Goal: Task Accomplishment & Management: Use online tool/utility

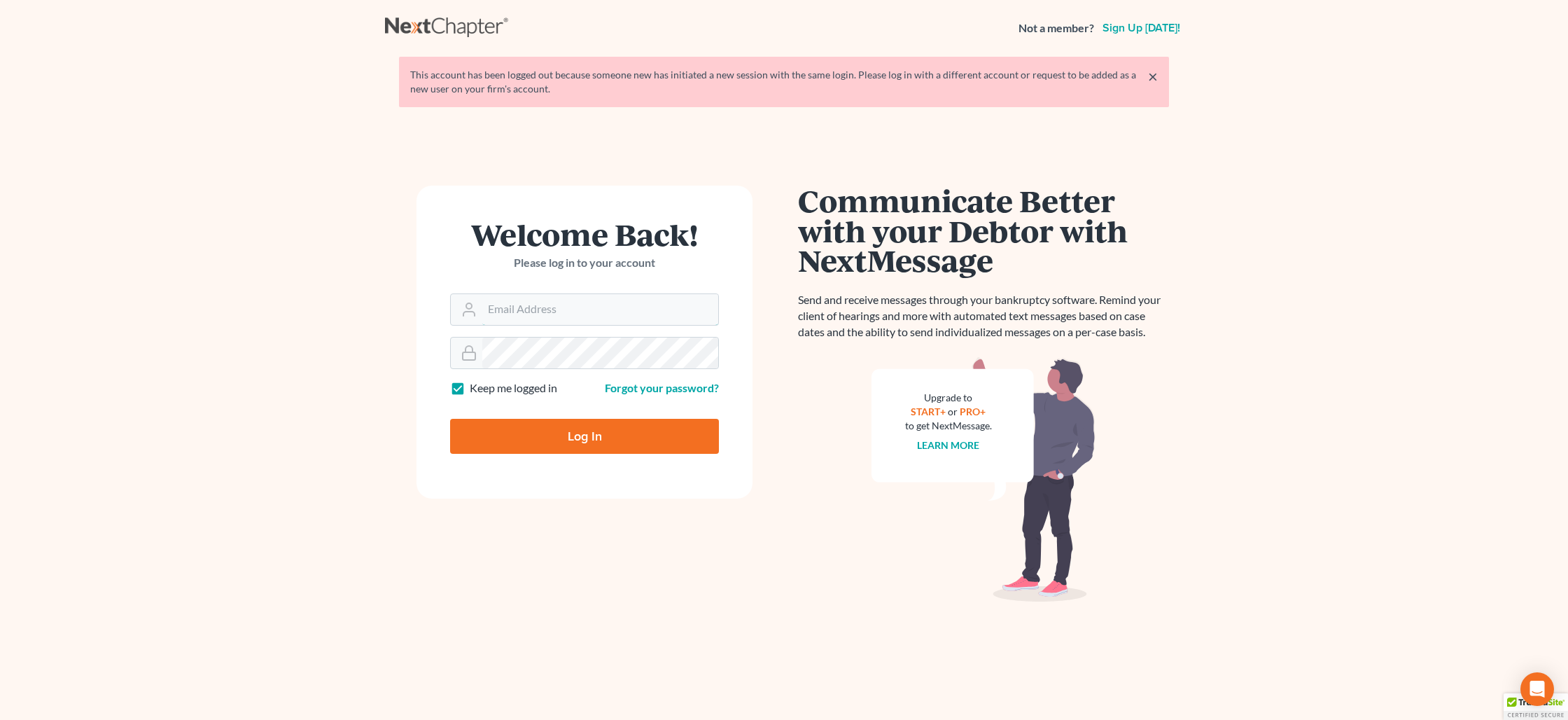
type input "[PERSON_NAME][EMAIL_ADDRESS][DOMAIN_NAME]"
click at [583, 441] on input "Log In" at bounding box center [584, 436] width 268 height 35
type input "Thinking..."
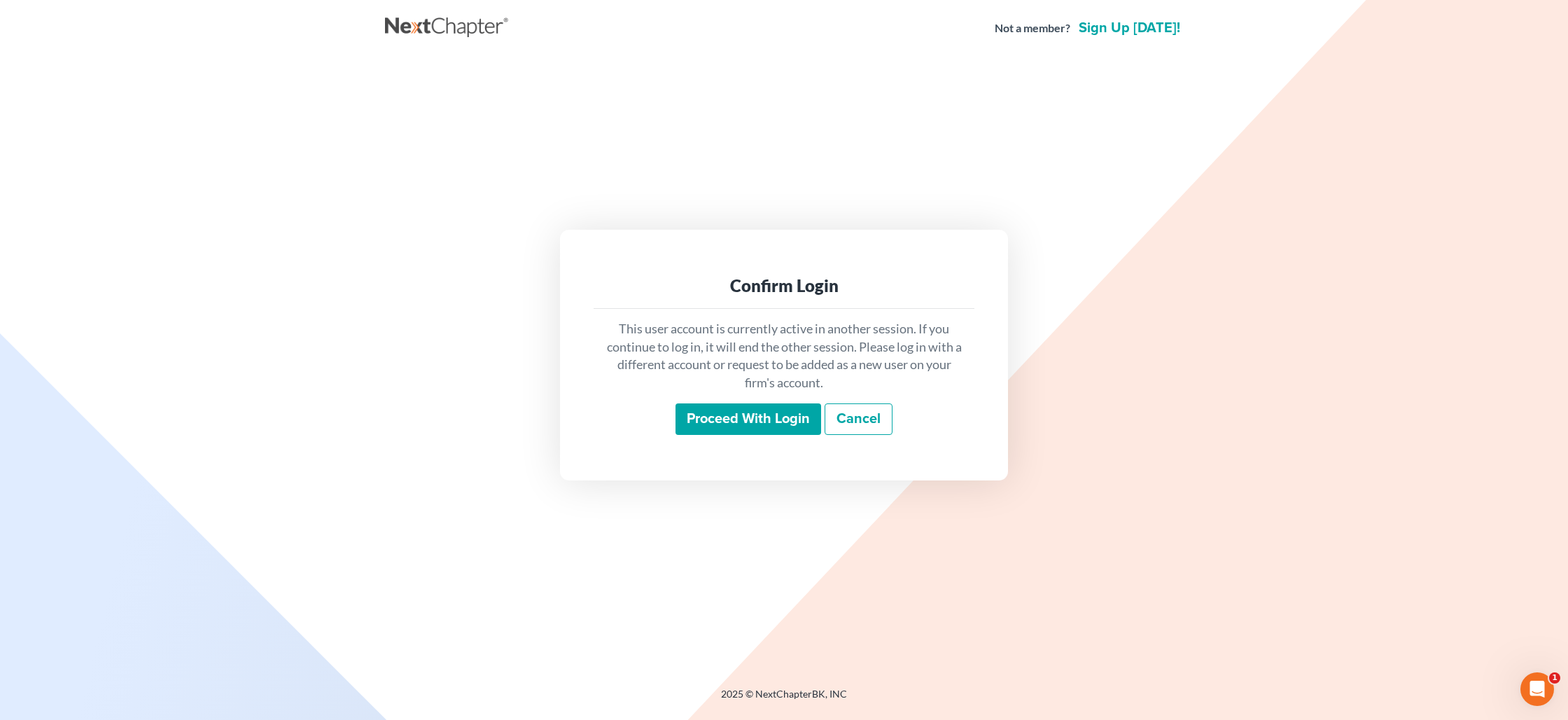
click at [770, 414] on input "Proceed with login" at bounding box center [748, 420] width 145 height 33
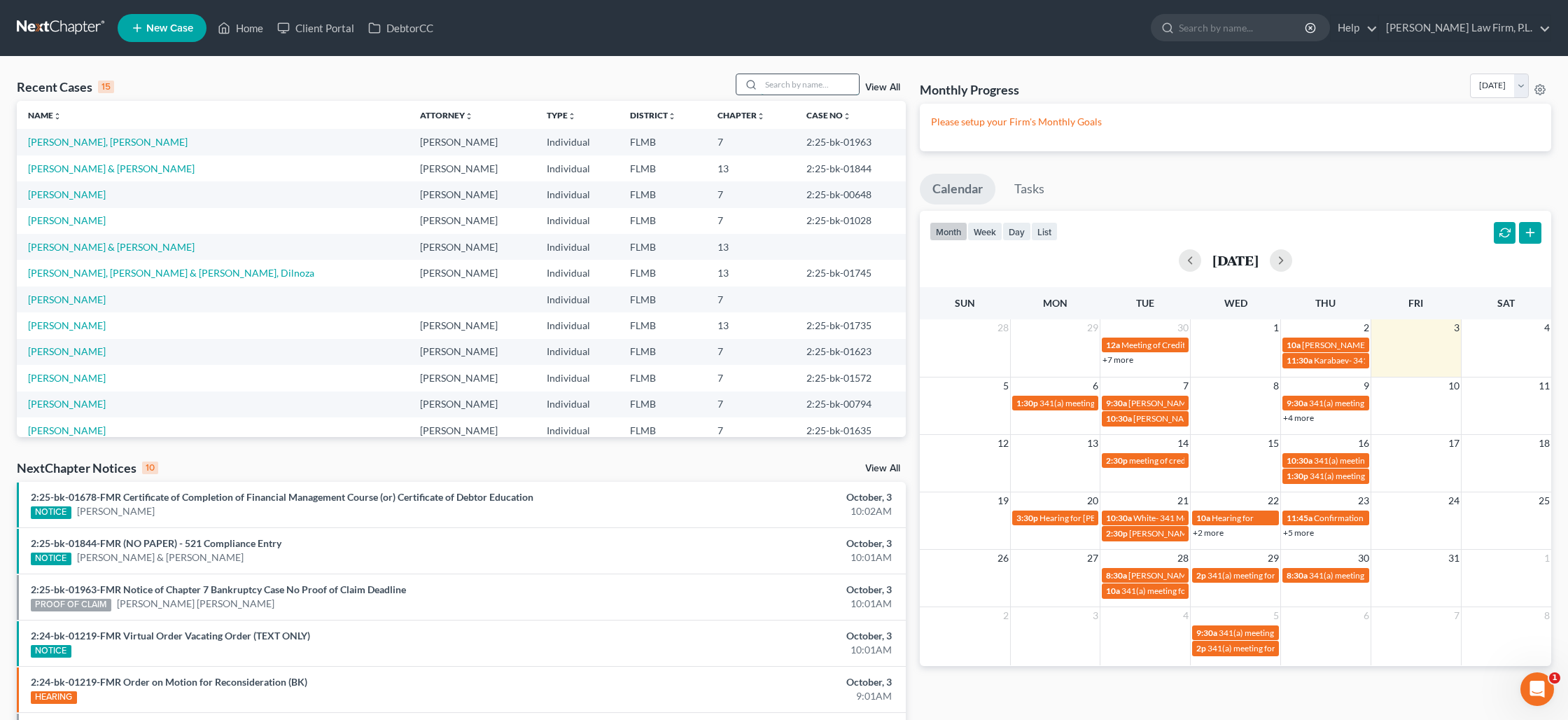
click at [820, 80] on input "search" at bounding box center [809, 84] width 98 height 20
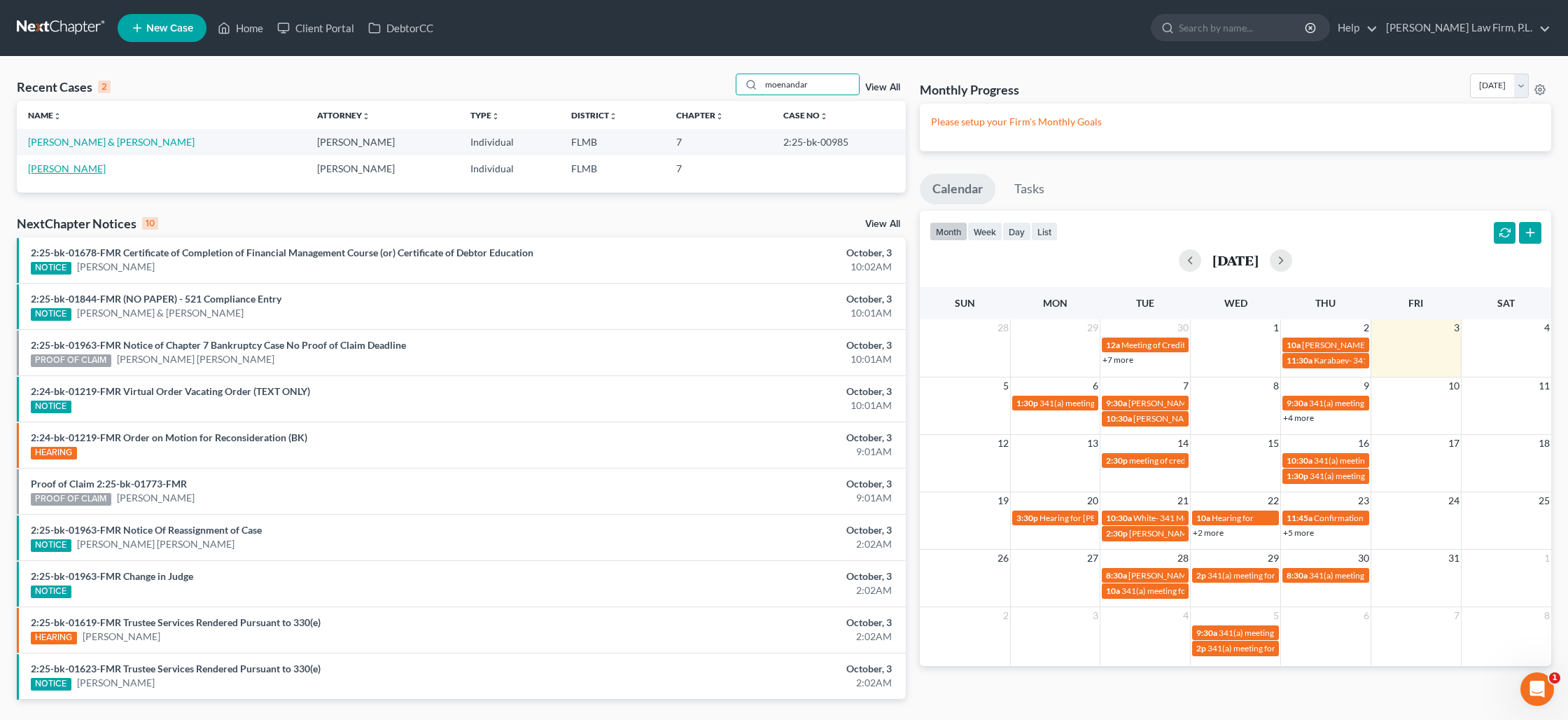
type input "moenandar"
click at [104, 168] on link "Moenandar, Jennifer" at bounding box center [66, 168] width 77 height 11
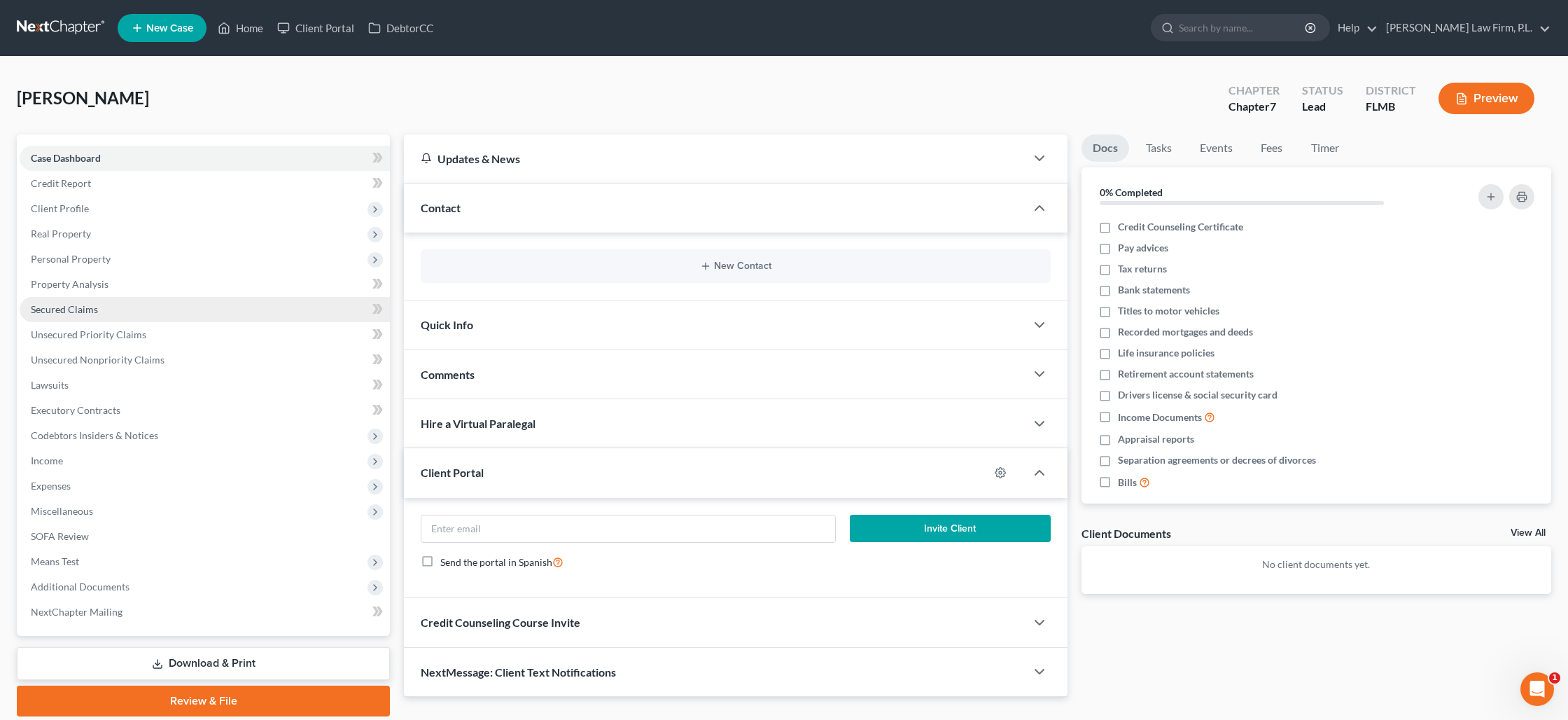
click at [79, 310] on span "Secured Claims" at bounding box center [64, 309] width 67 height 11
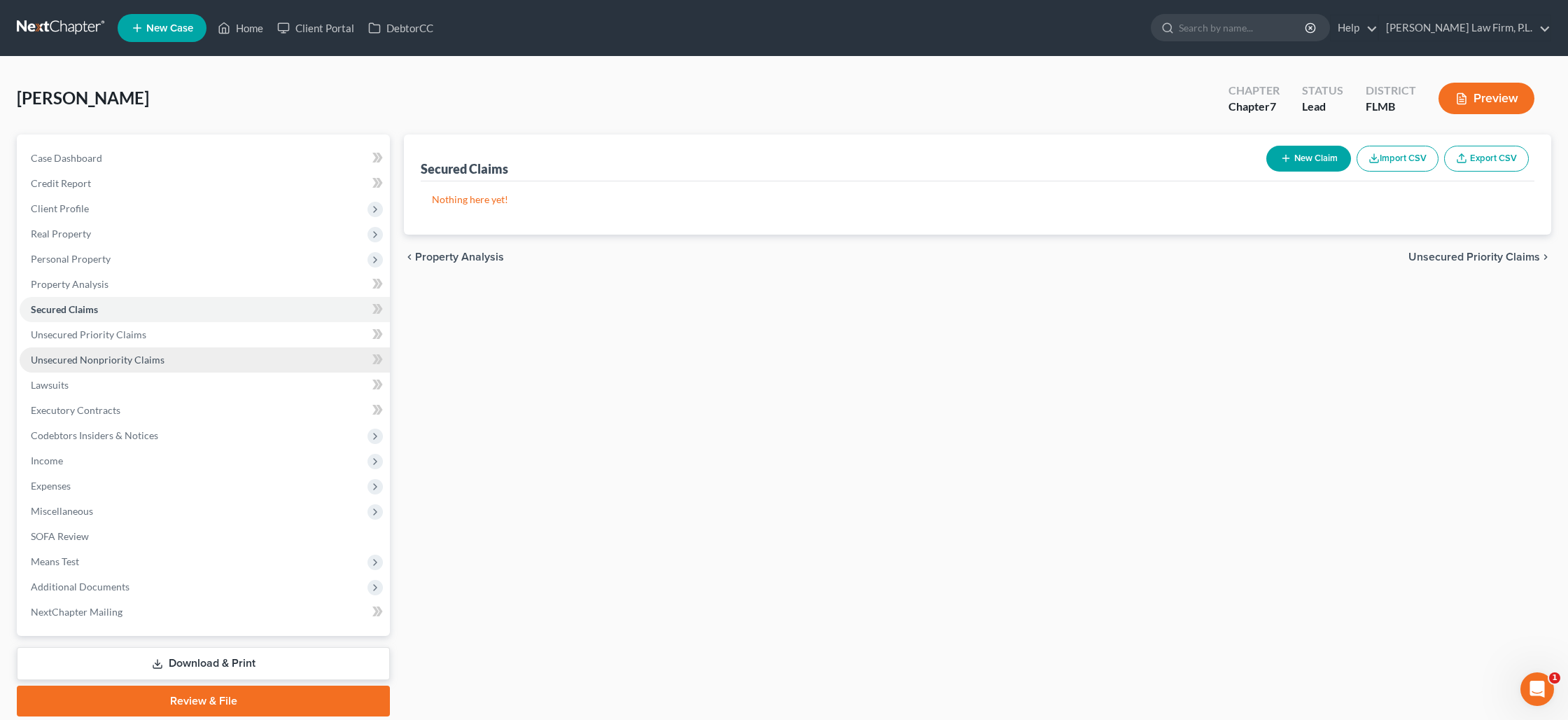
click at [83, 363] on span "Unsecured Nonpriority Claims" at bounding box center [97, 360] width 134 height 11
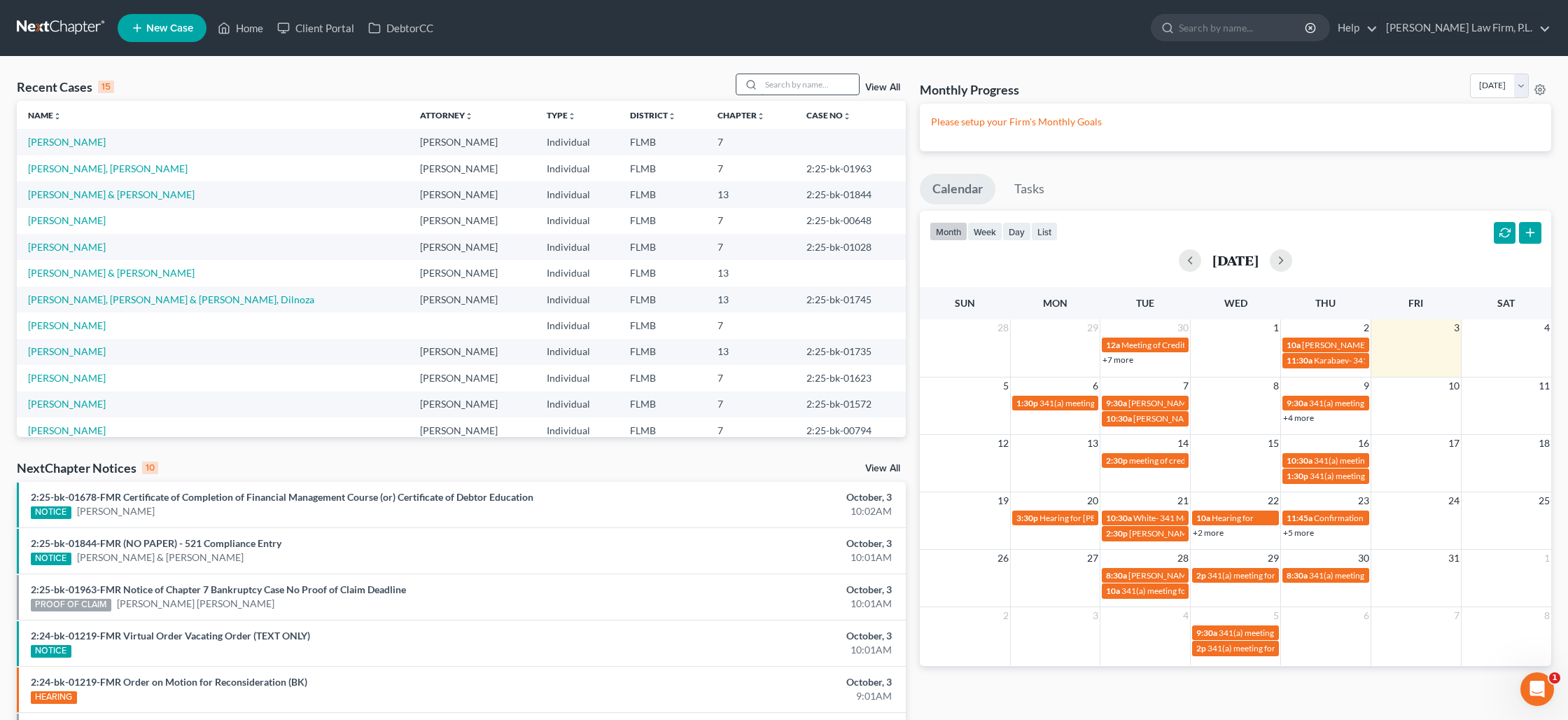
click at [781, 85] on input "search" at bounding box center [809, 84] width 98 height 20
type input "moenandar"
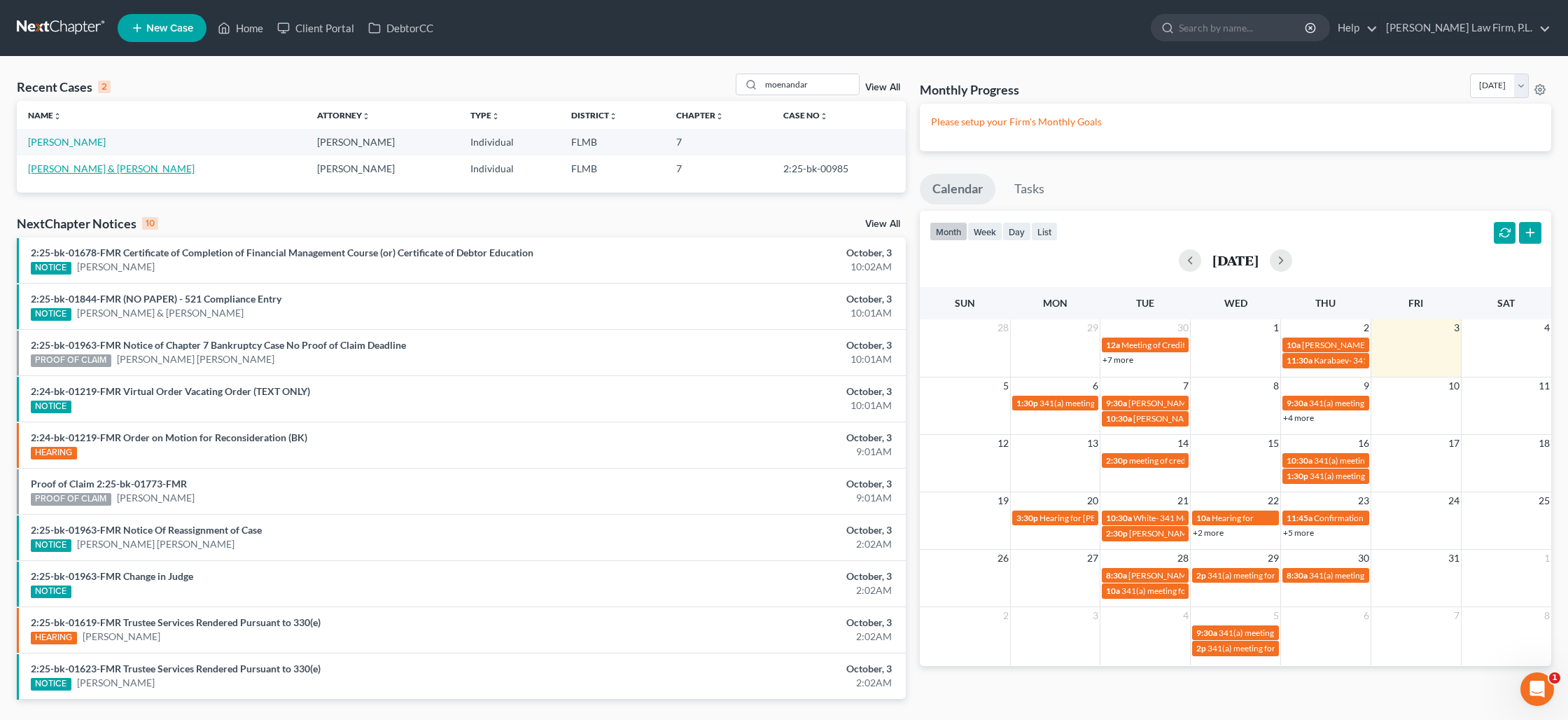
click at [154, 166] on link "Moenandar, Cornelis & Jennifer" at bounding box center [111, 168] width 166 height 11
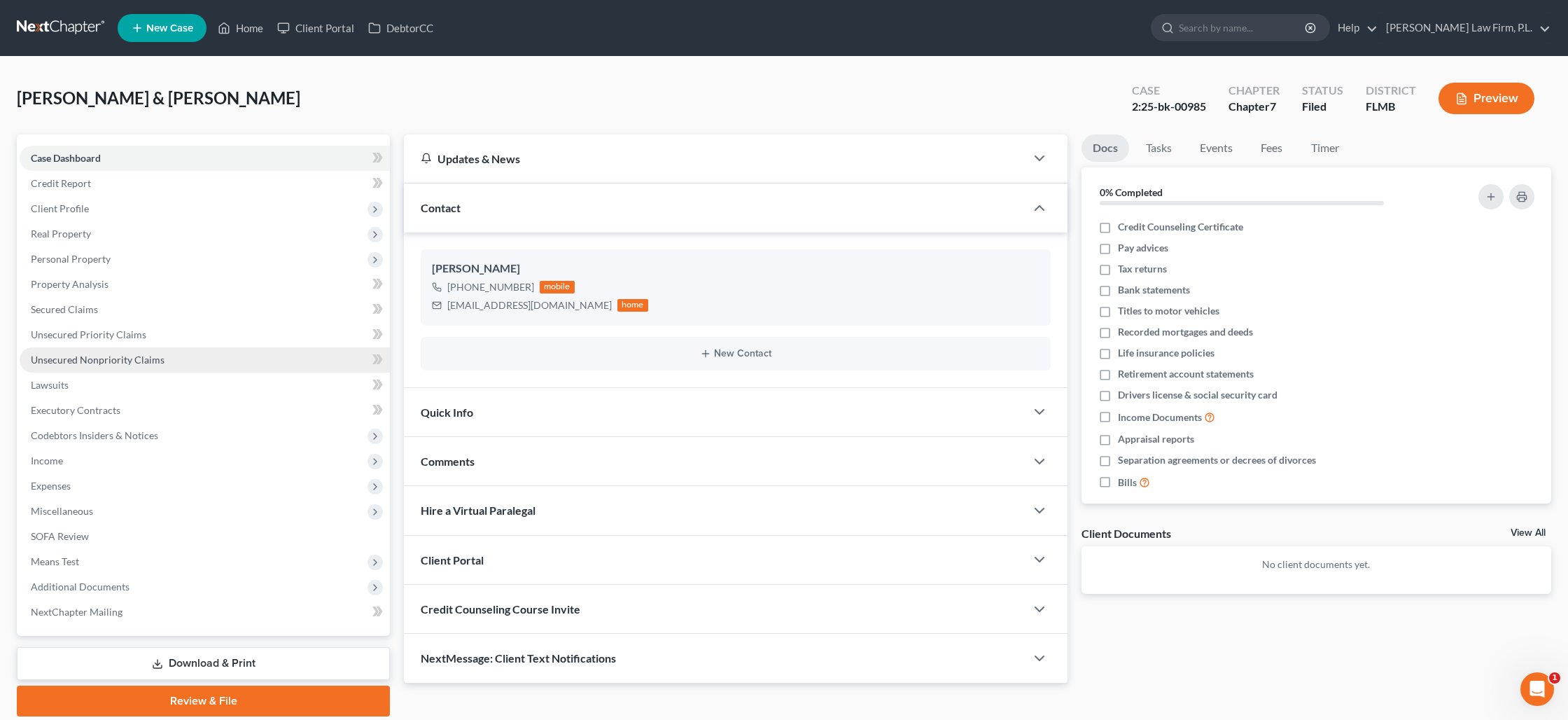
click at [90, 360] on span "Unsecured Nonpriority Claims" at bounding box center [97, 360] width 134 height 11
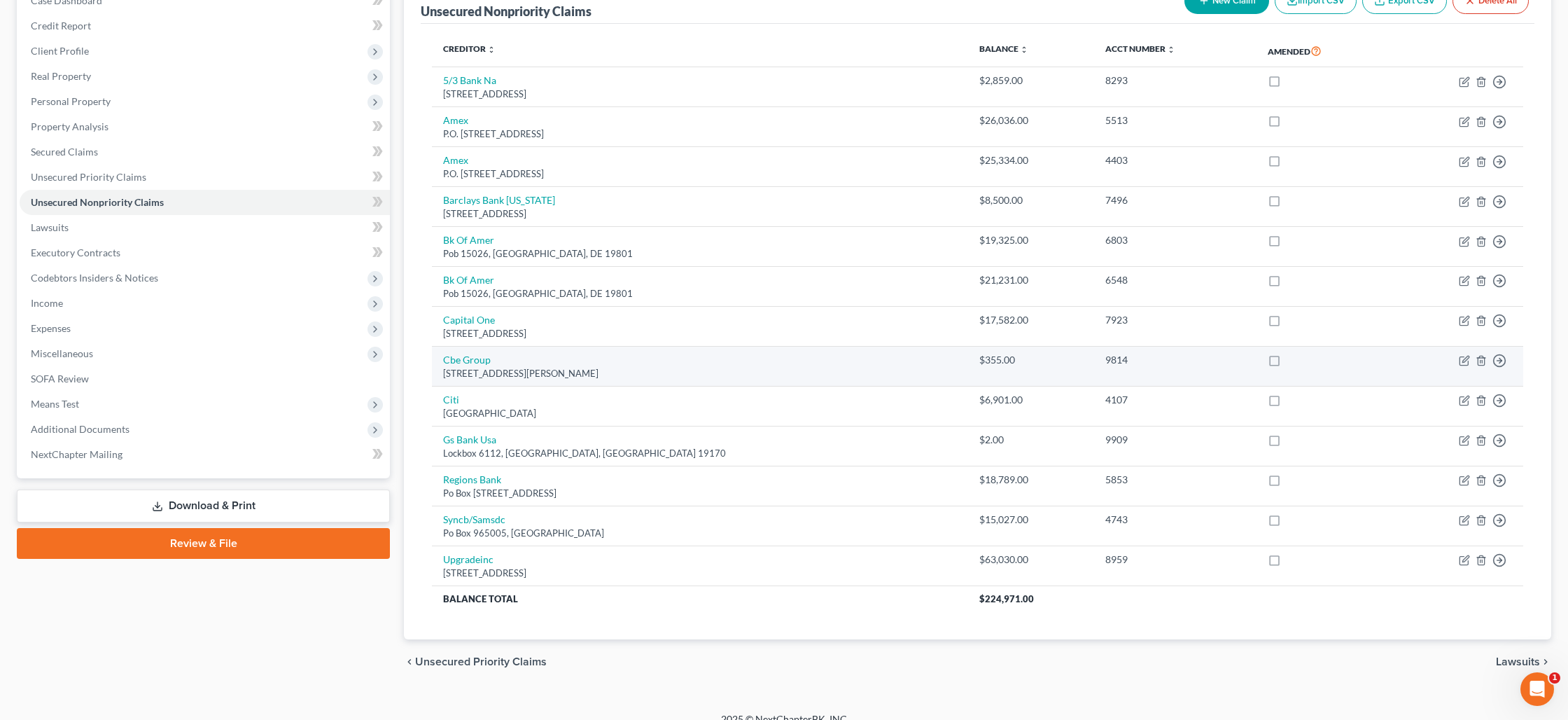
scroll to position [142, 0]
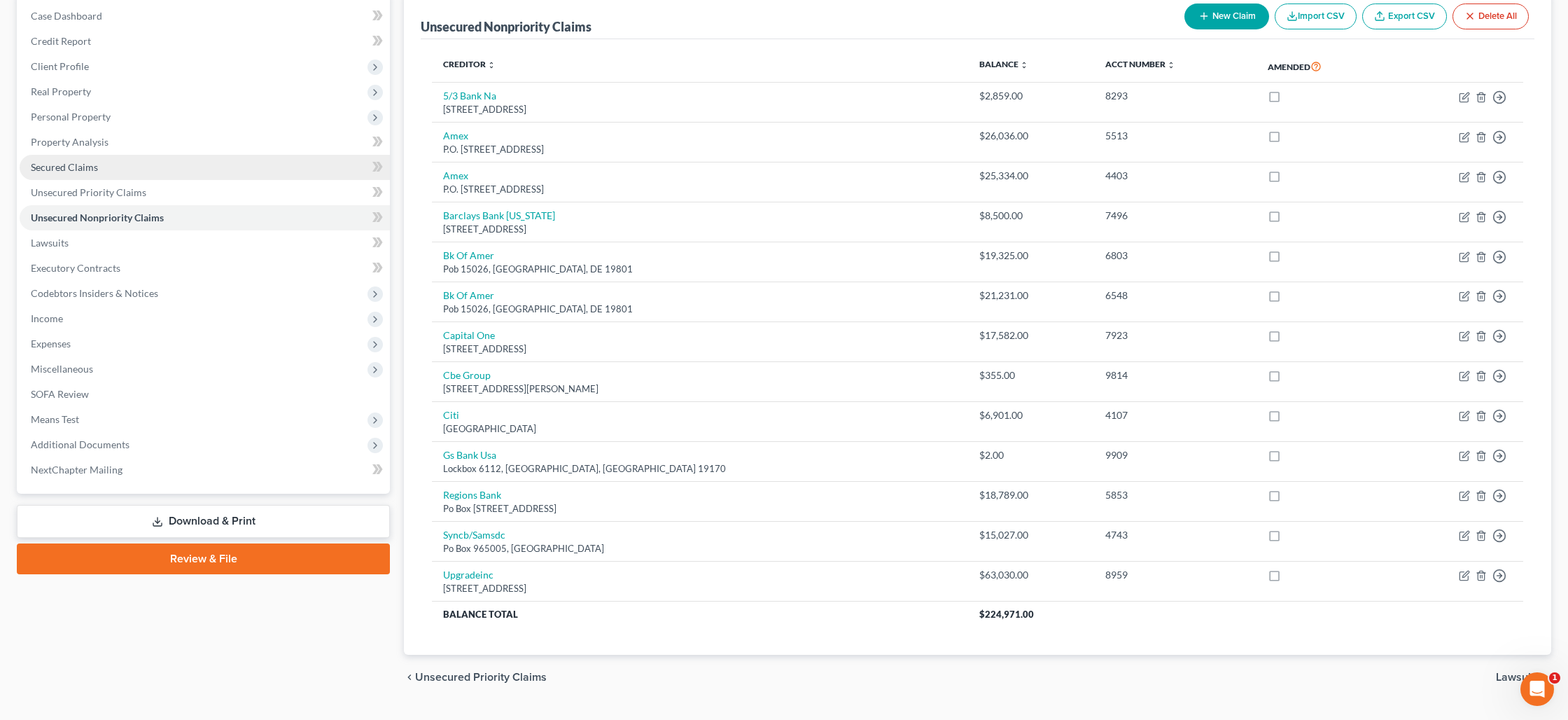
click at [91, 164] on span "Secured Claims" at bounding box center [64, 166] width 67 height 11
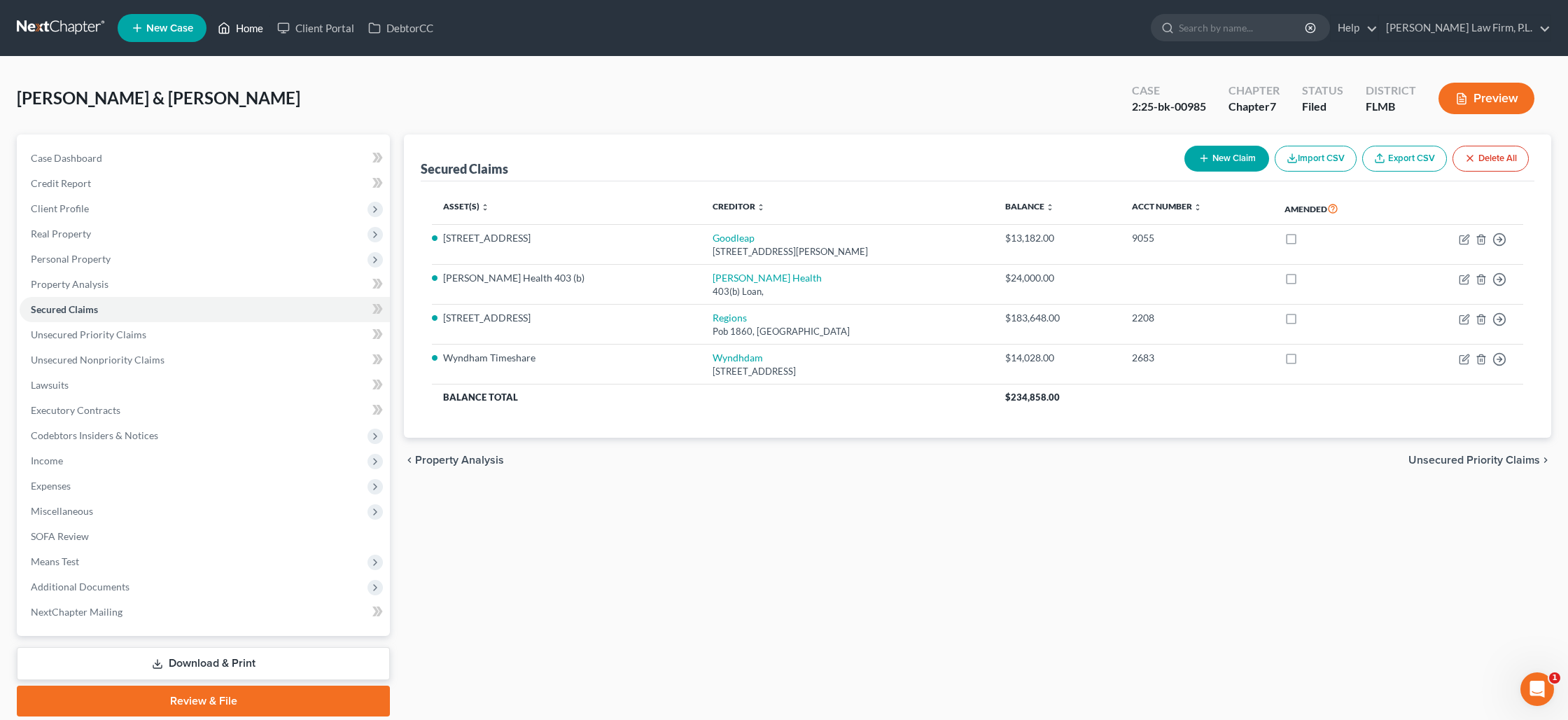
click at [240, 34] on link "Home" at bounding box center [240, 28] width 59 height 25
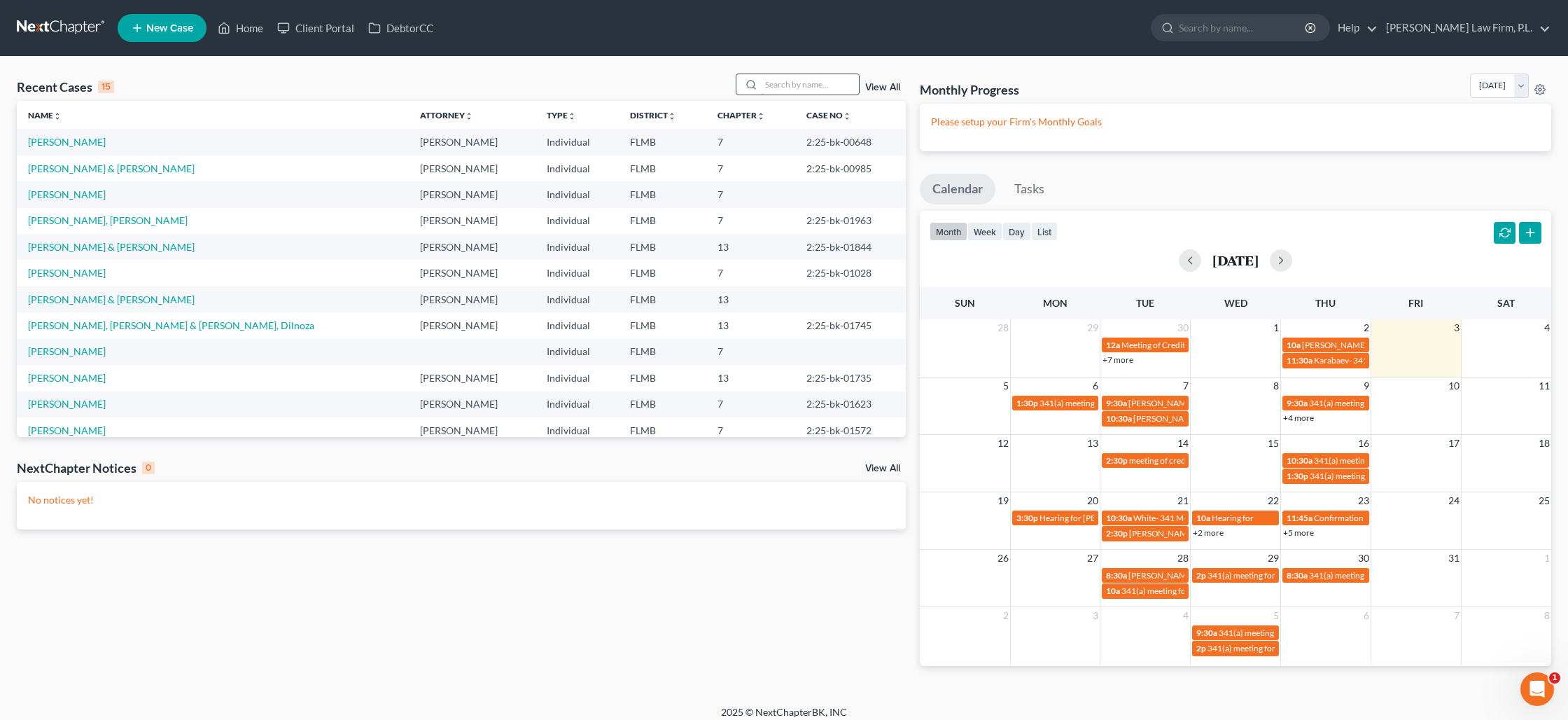
click at [791, 84] on input "search" at bounding box center [809, 84] width 98 height 20
type input "cruz"
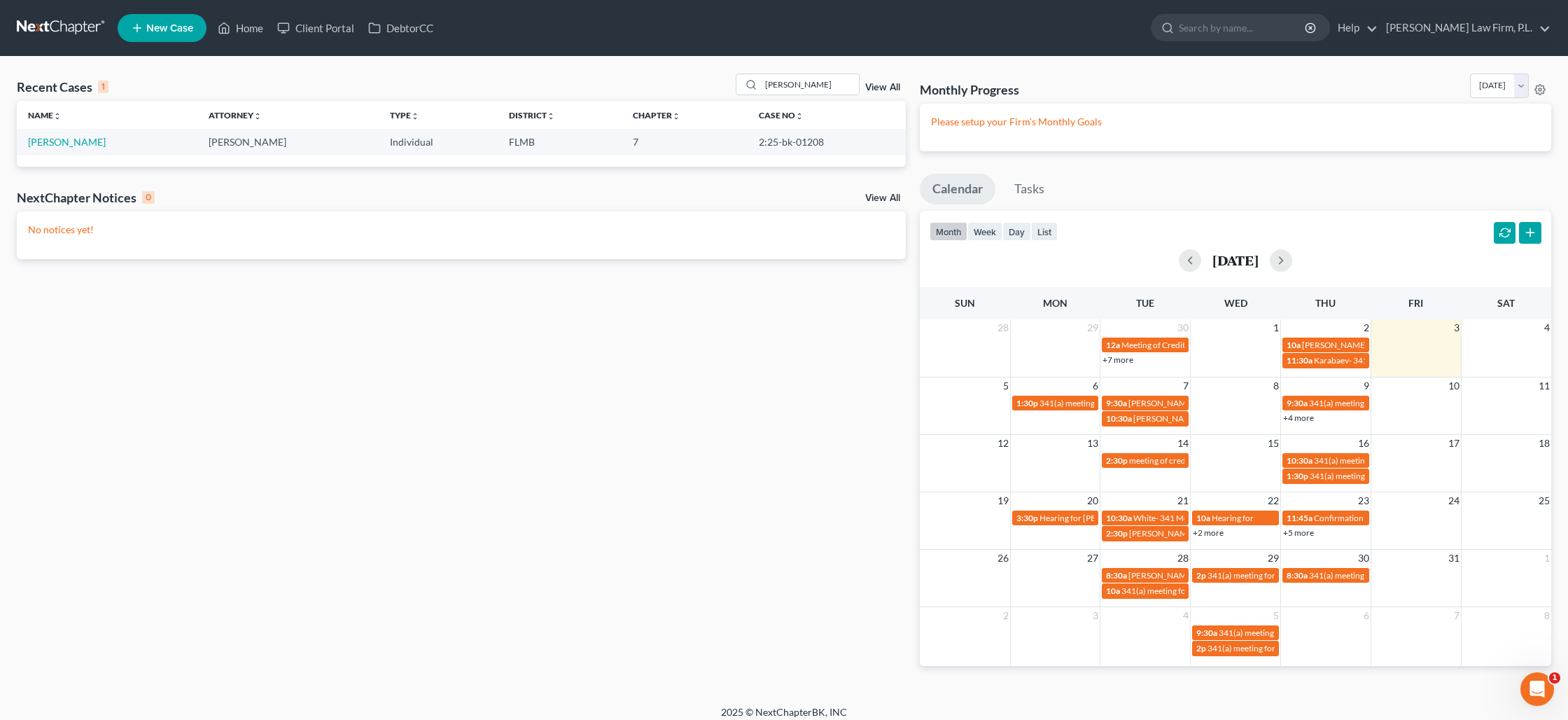
click at [44, 149] on td "Cruz, Marina" at bounding box center [107, 142] width 181 height 26
click at [46, 145] on link "Cruz, Marina" at bounding box center [66, 142] width 77 height 11
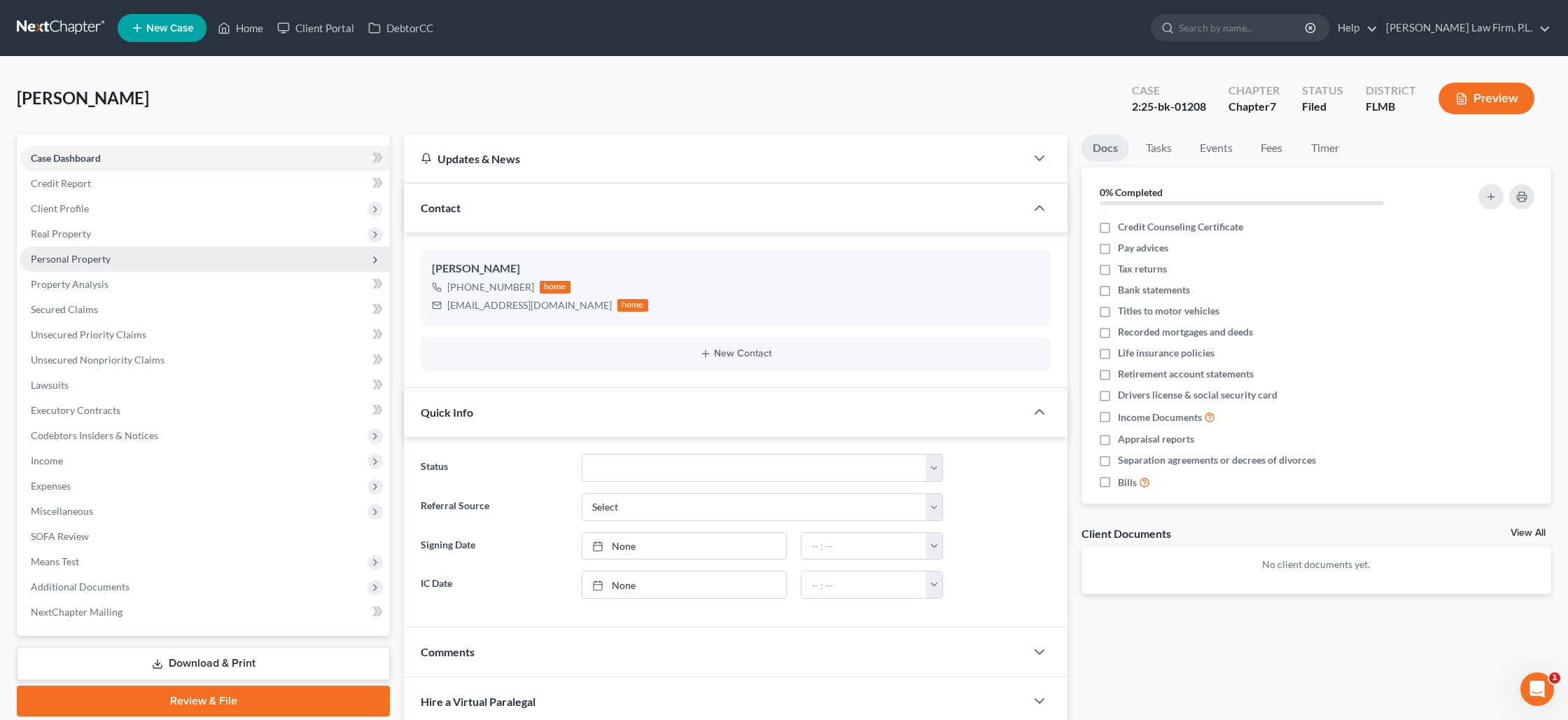
click at [79, 254] on span "Personal Property" at bounding box center [70, 258] width 79 height 11
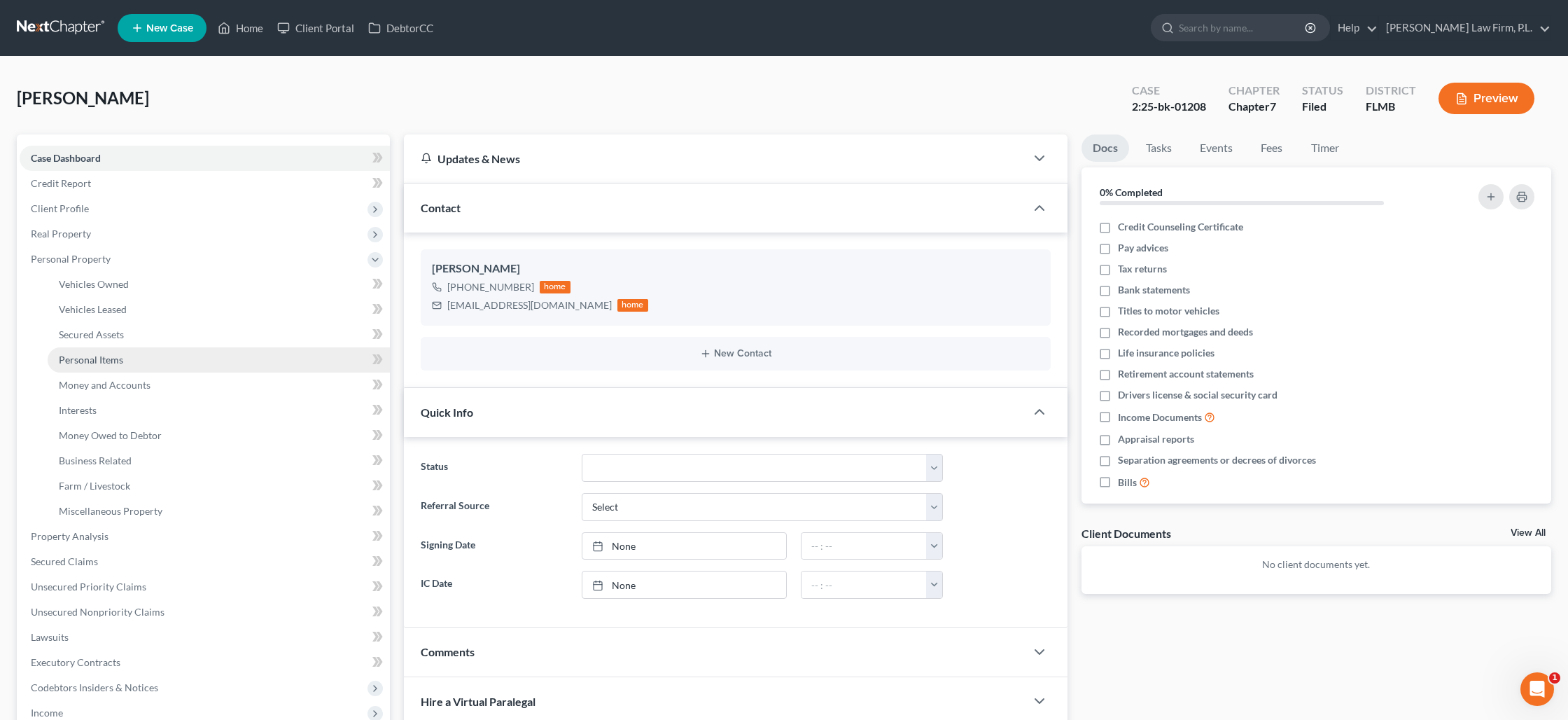
click at [93, 355] on span "Personal Items" at bounding box center [91, 360] width 64 height 11
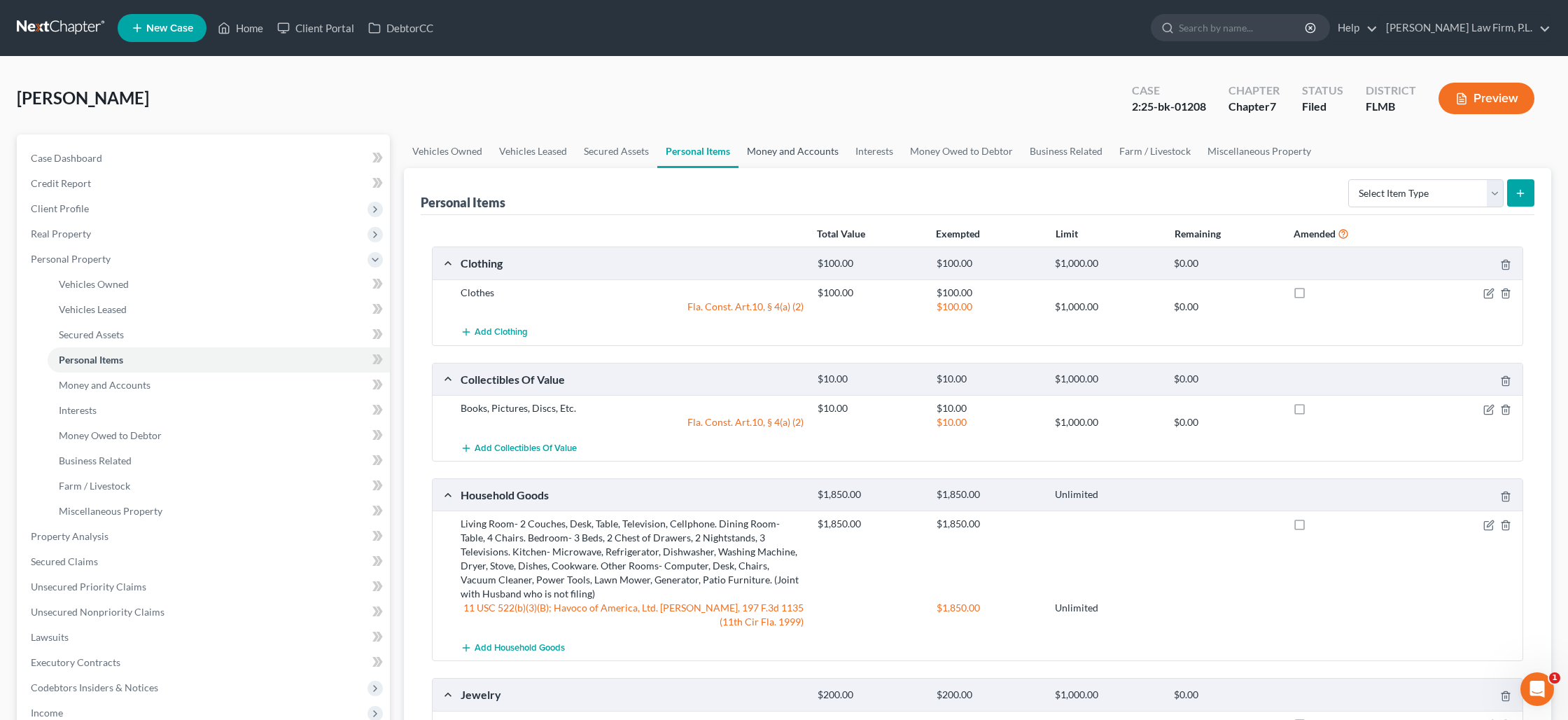
click at [783, 156] on link "Money and Accounts" at bounding box center [793, 151] width 109 height 33
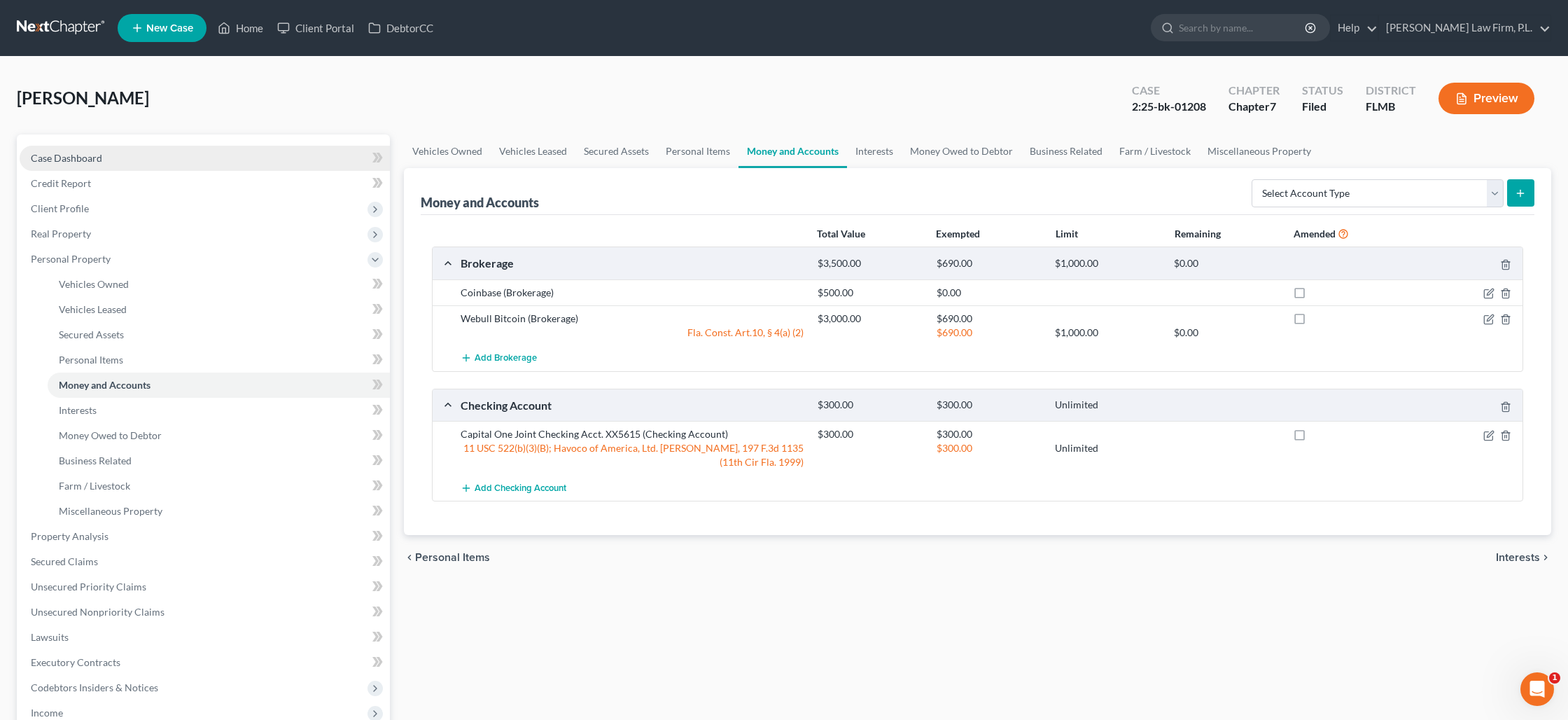
click at [156, 150] on link "Case Dashboard" at bounding box center [204, 158] width 370 height 25
select select "2"
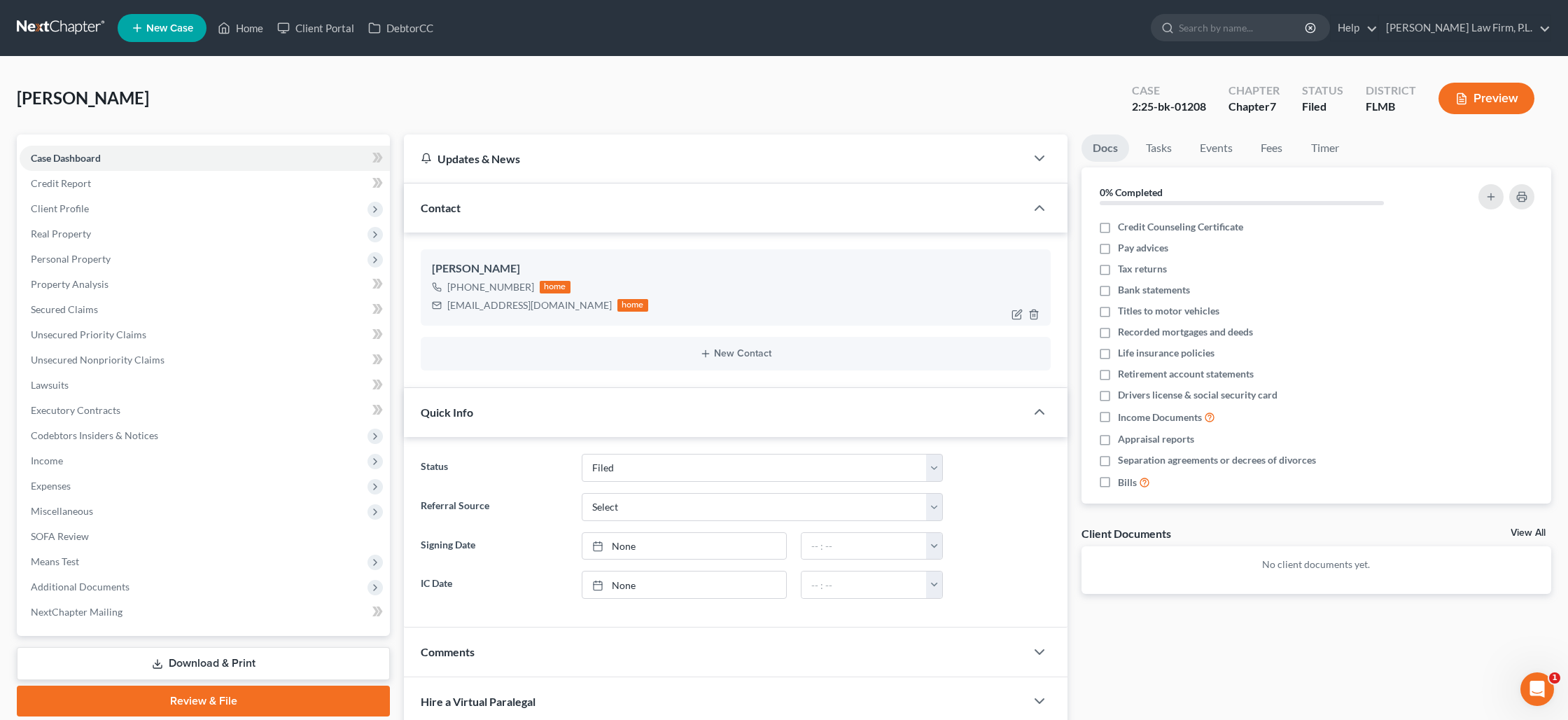
drag, startPoint x: 527, startPoint y: 287, endPoint x: 462, endPoint y: 285, distance: 65.0
click at [462, 285] on div "+1 (239) 645-8235" at bounding box center [490, 287] width 87 height 14
copy div "(239) 645-8235"
click at [153, 356] on span "Unsecured Nonpriority Claims" at bounding box center [97, 360] width 134 height 11
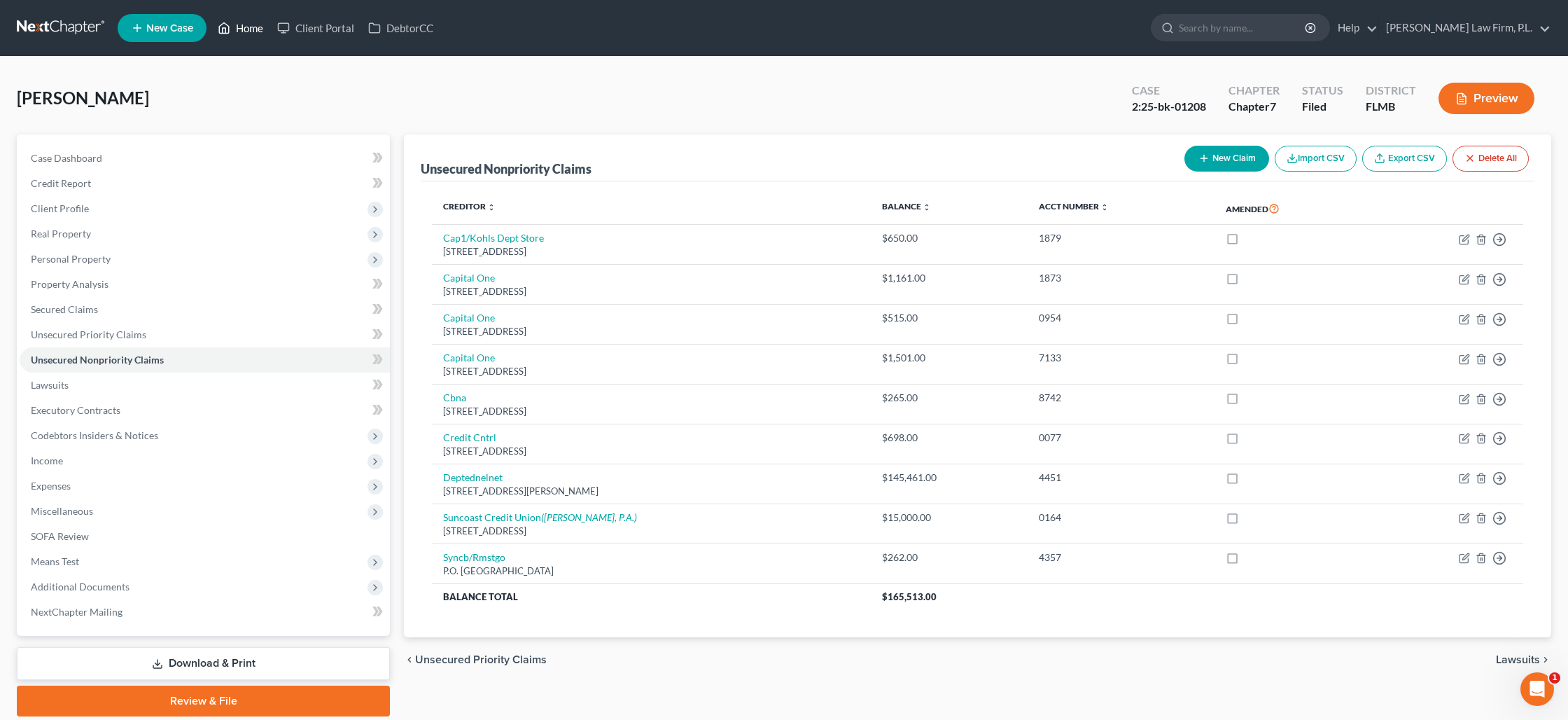
click at [243, 27] on link "Home" at bounding box center [240, 28] width 59 height 25
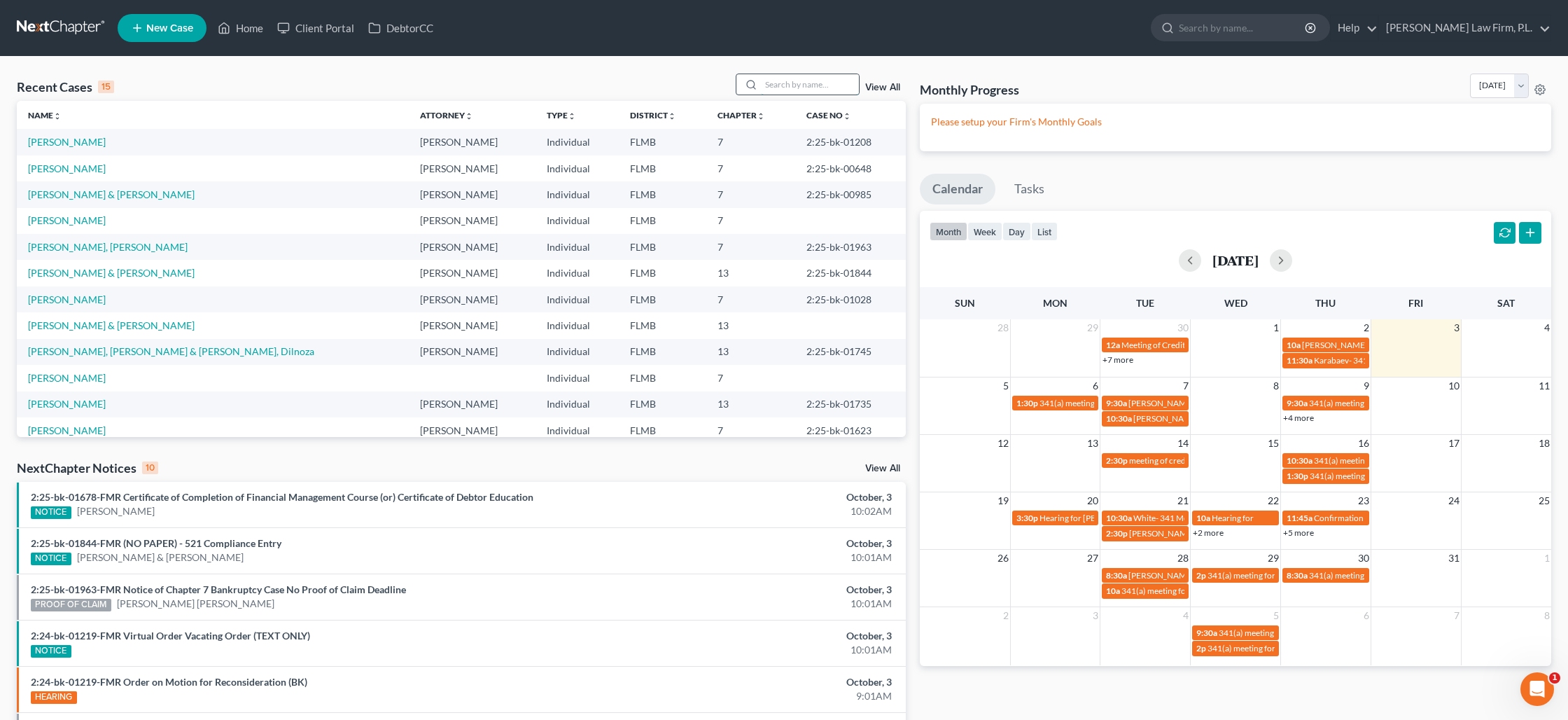
click at [805, 90] on input "search" at bounding box center [809, 84] width 98 height 20
type input "moenander"
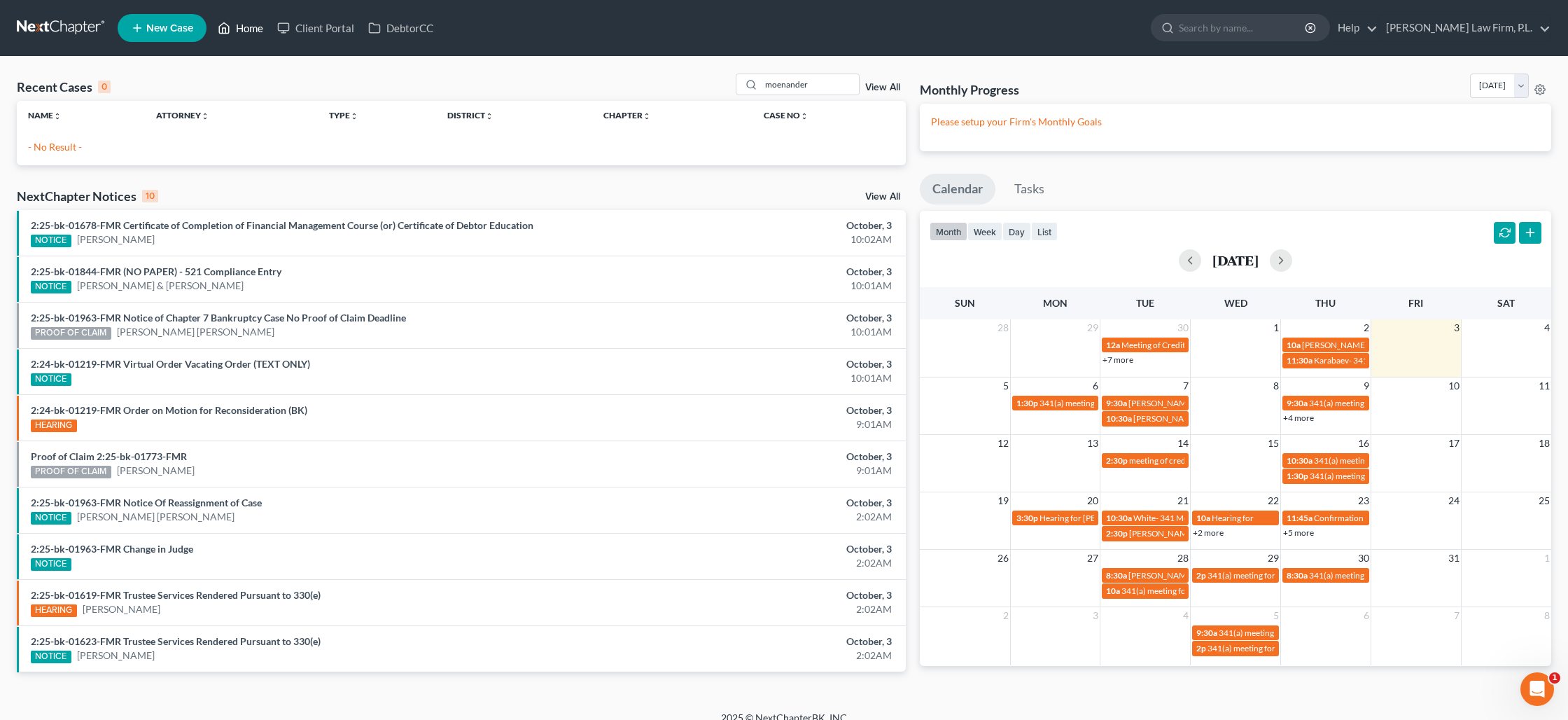
click at [221, 31] on icon at bounding box center [224, 29] width 12 height 17
click at [232, 30] on link "Home" at bounding box center [240, 28] width 59 height 25
click at [243, 30] on link "Home" at bounding box center [240, 28] width 59 height 25
drag, startPoint x: 819, startPoint y: 84, endPoint x: 749, endPoint y: 79, distance: 70.2
click at [752, 84] on div "moenander" at bounding box center [798, 84] width 124 height 22
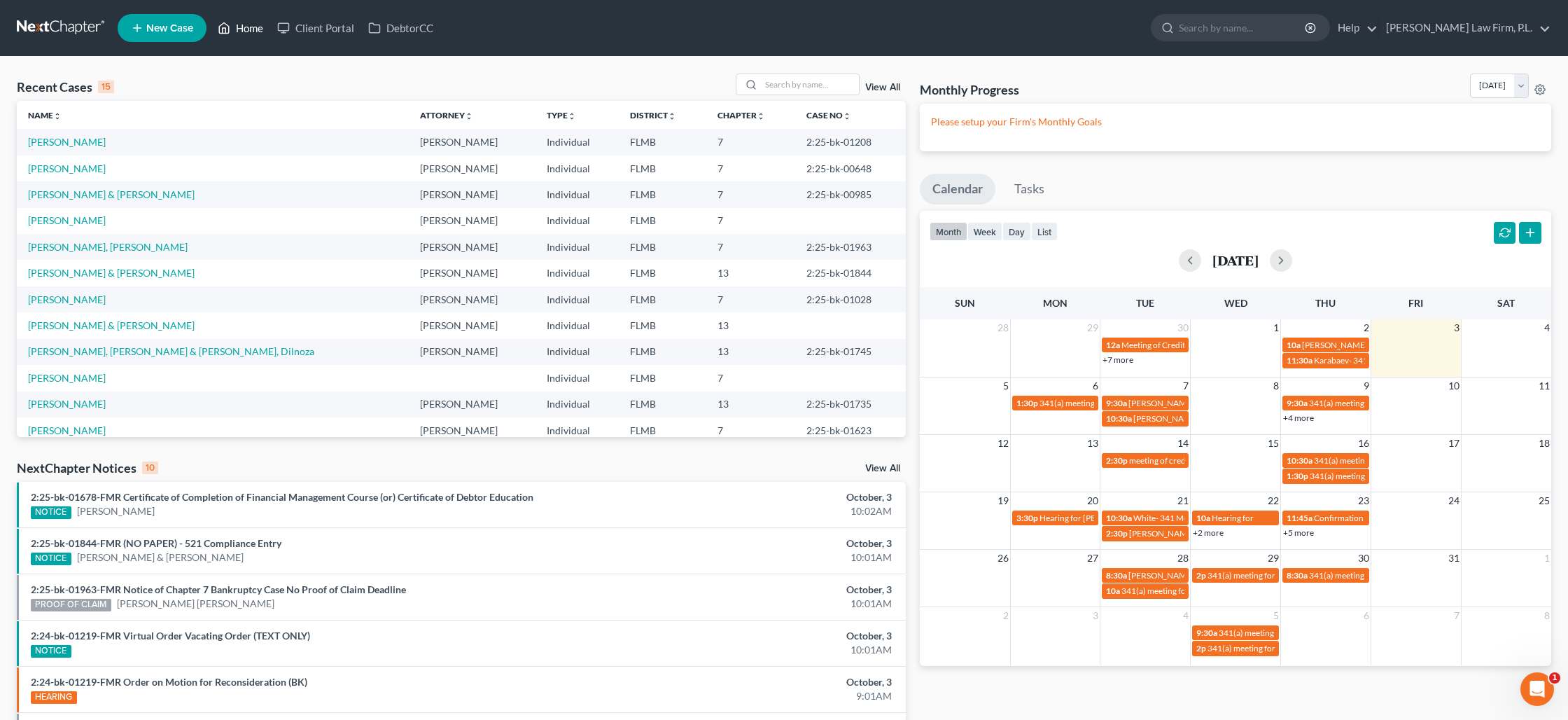
click at [247, 30] on link "Home" at bounding box center [240, 28] width 59 height 25
click at [132, 190] on link "Moenandar, Cornelis & Jennifer" at bounding box center [111, 194] width 166 height 11
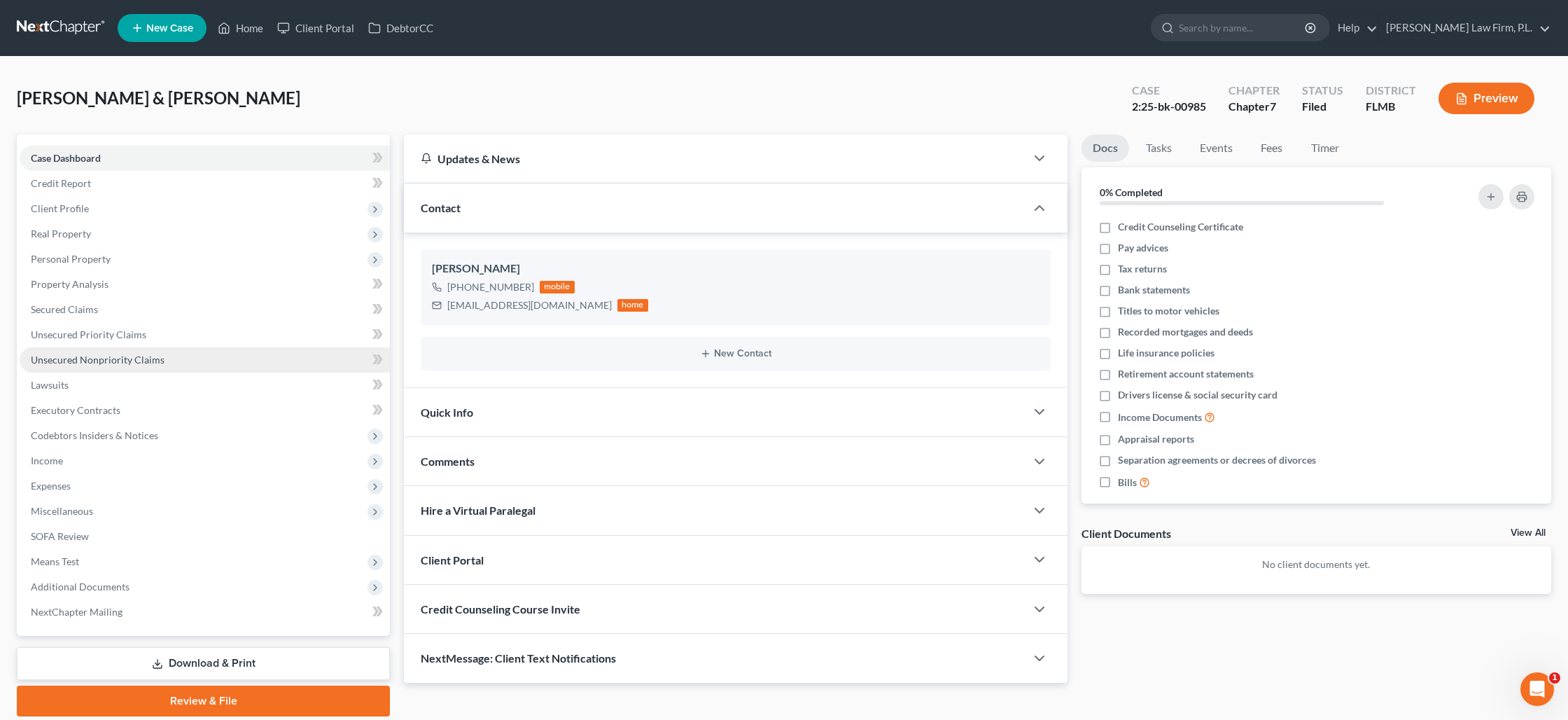
click at [109, 360] on span "Unsecured Nonpriority Claims" at bounding box center [97, 360] width 134 height 11
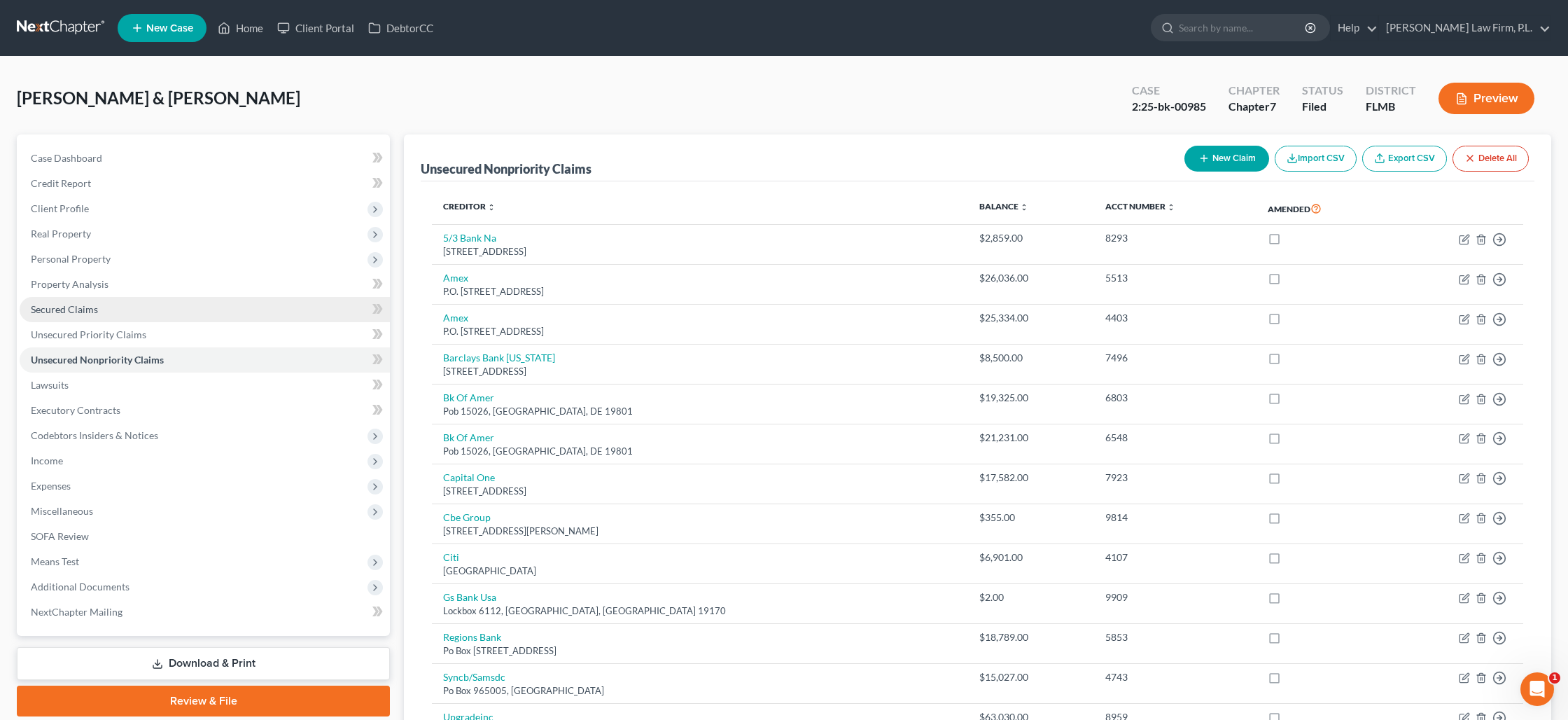
click at [79, 309] on span "Secured Claims" at bounding box center [64, 309] width 67 height 11
